Goal: Navigation & Orientation: Find specific page/section

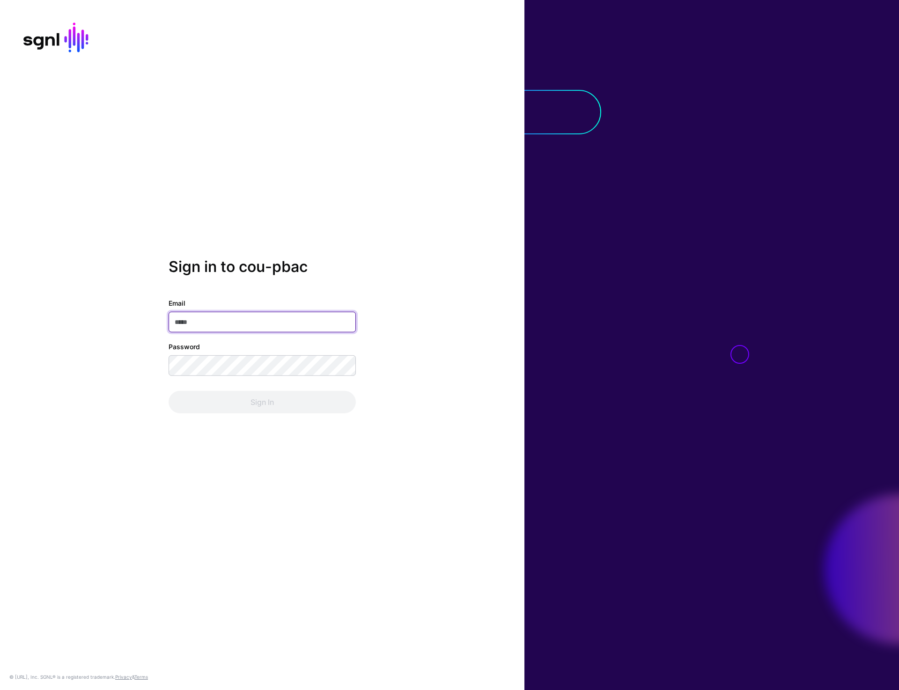
type input "**********"
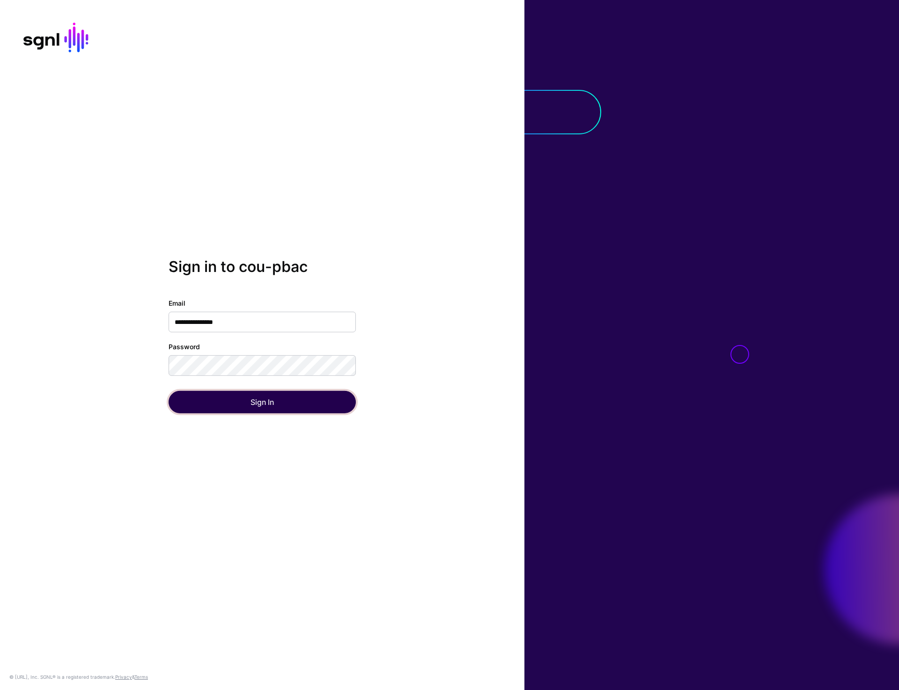
click at [265, 408] on button "Sign In" at bounding box center [261, 402] width 187 height 22
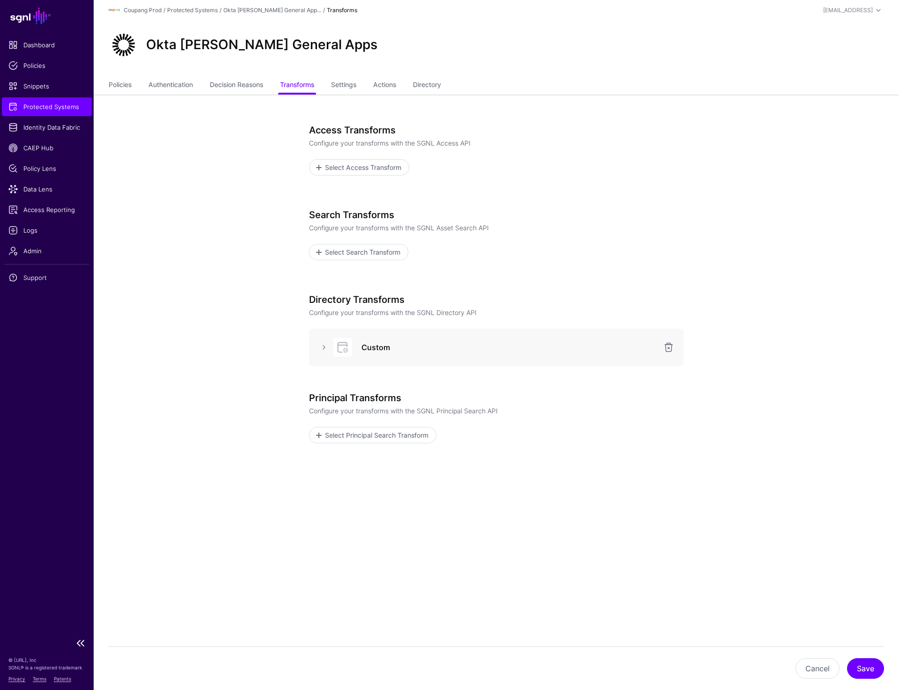
click at [49, 108] on span "Protected Systems" at bounding box center [46, 106] width 77 height 9
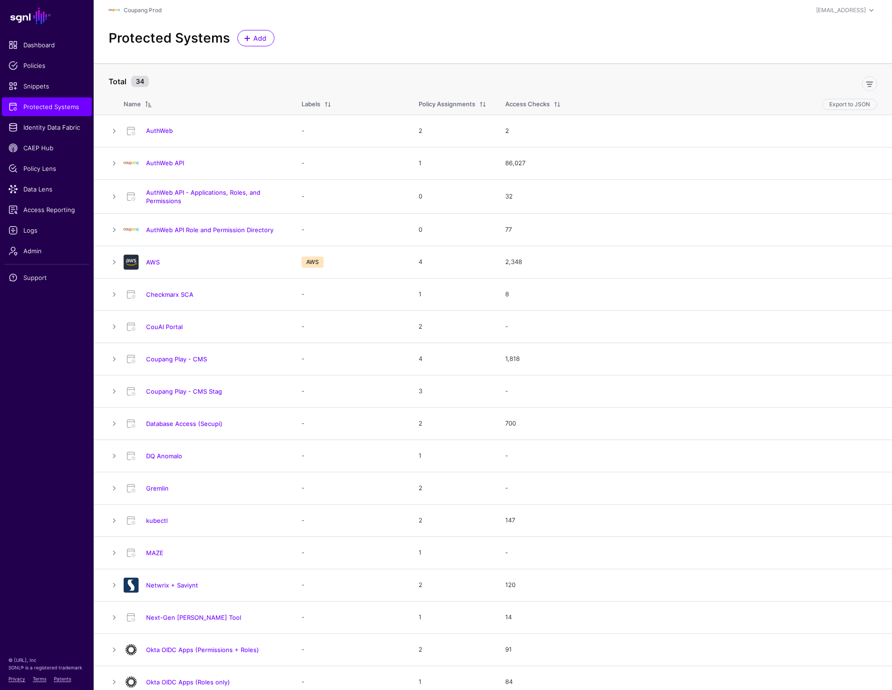
scroll to position [369, 0]
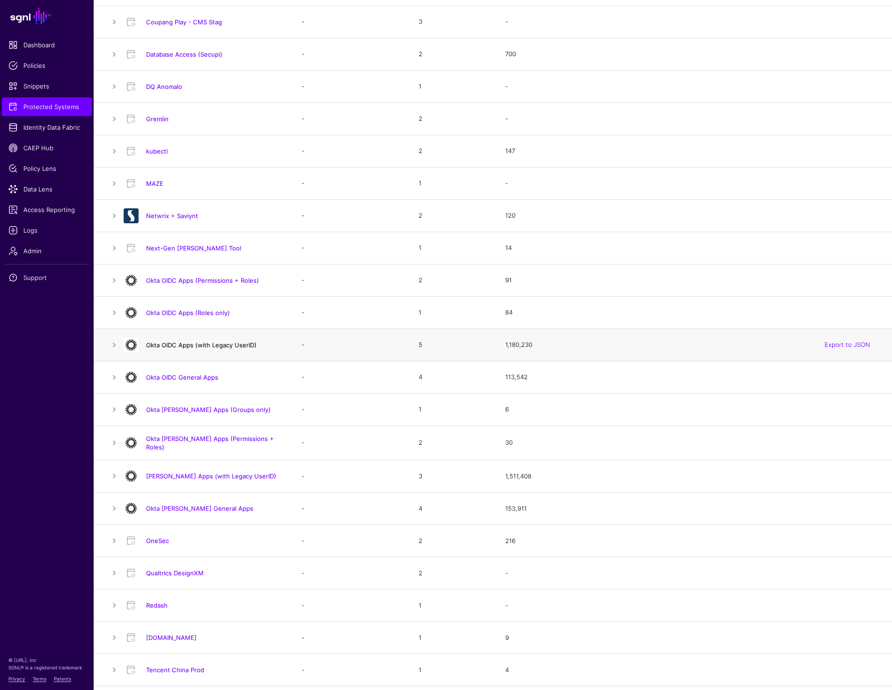
click at [221, 345] on link "Okta OIDC Apps (with Legacy UserID)" at bounding box center [201, 344] width 110 height 7
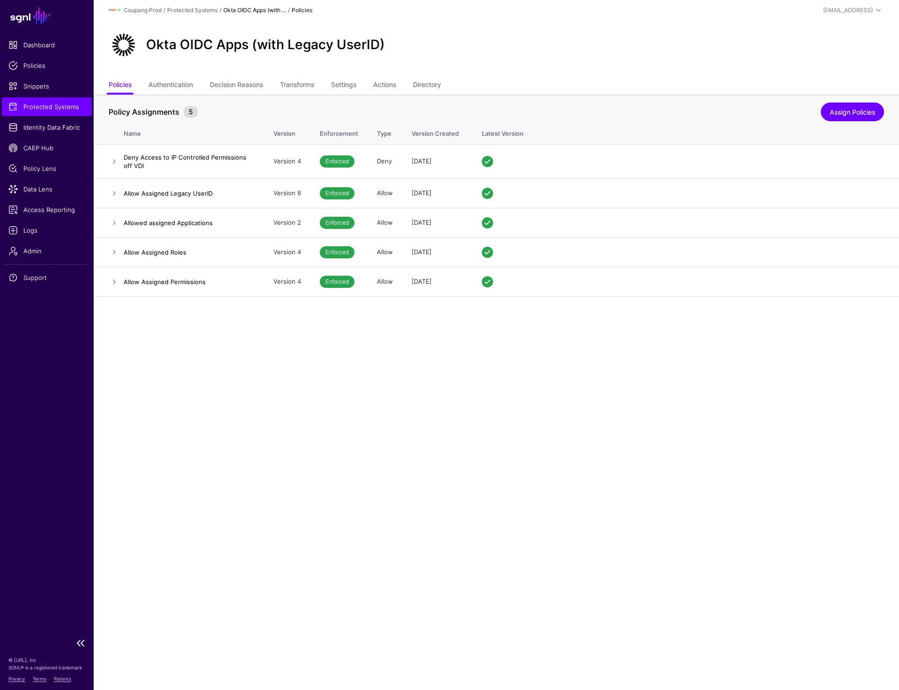
click at [37, 102] on span "Protected Systems" at bounding box center [46, 106] width 77 height 9
